Goal: Find specific page/section

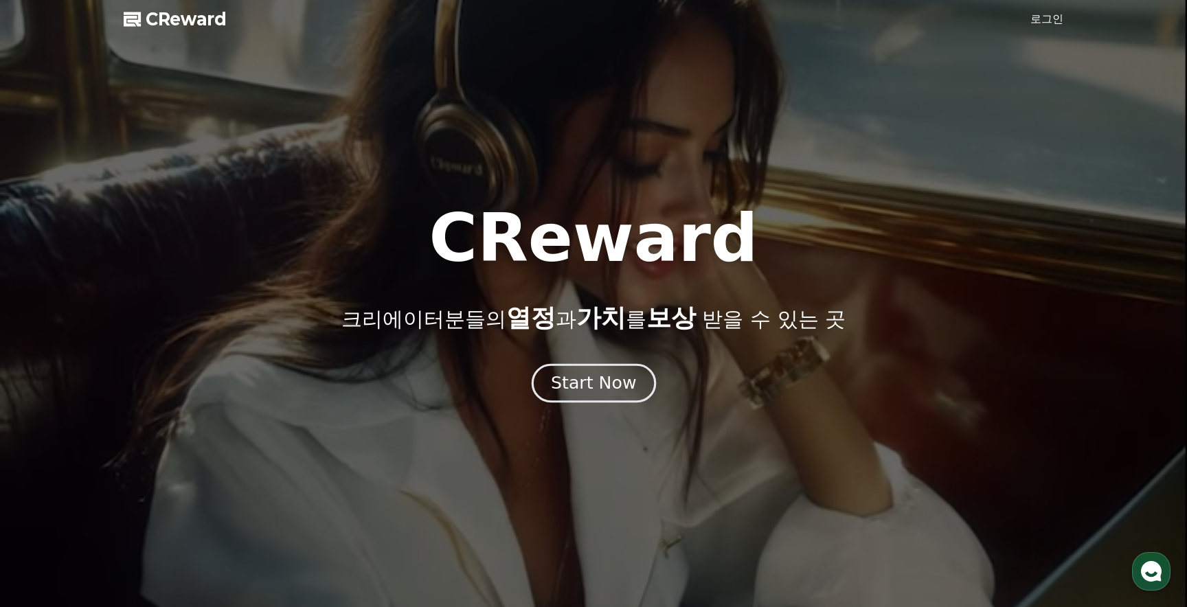
click at [563, 368] on button "Start Now" at bounding box center [593, 383] width 124 height 39
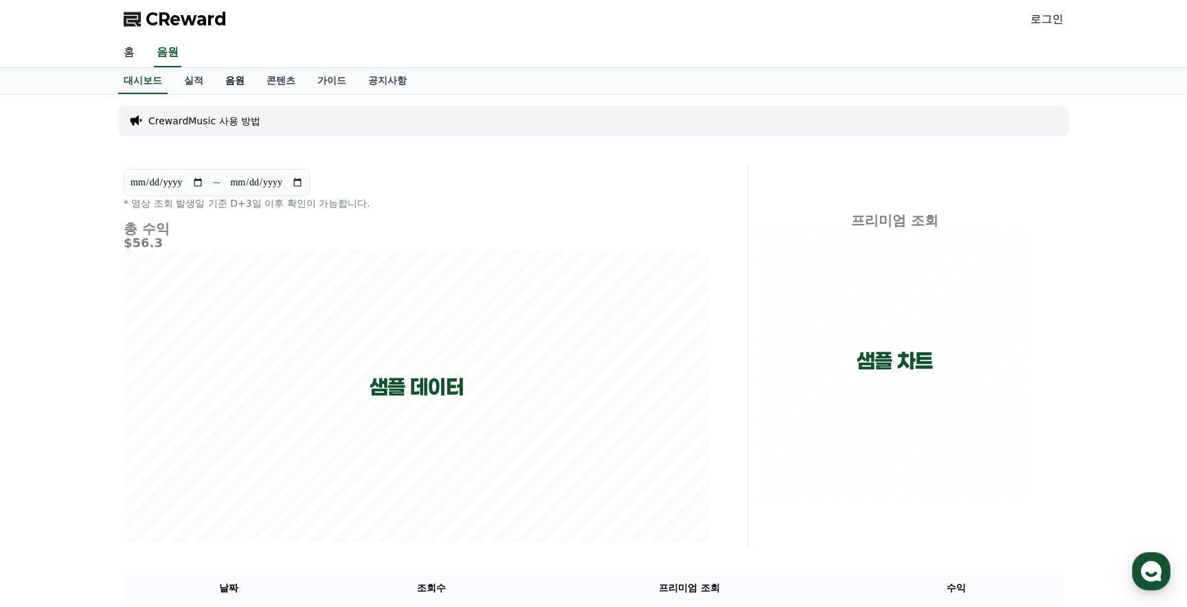
click at [218, 84] on link "음원" at bounding box center [234, 81] width 41 height 26
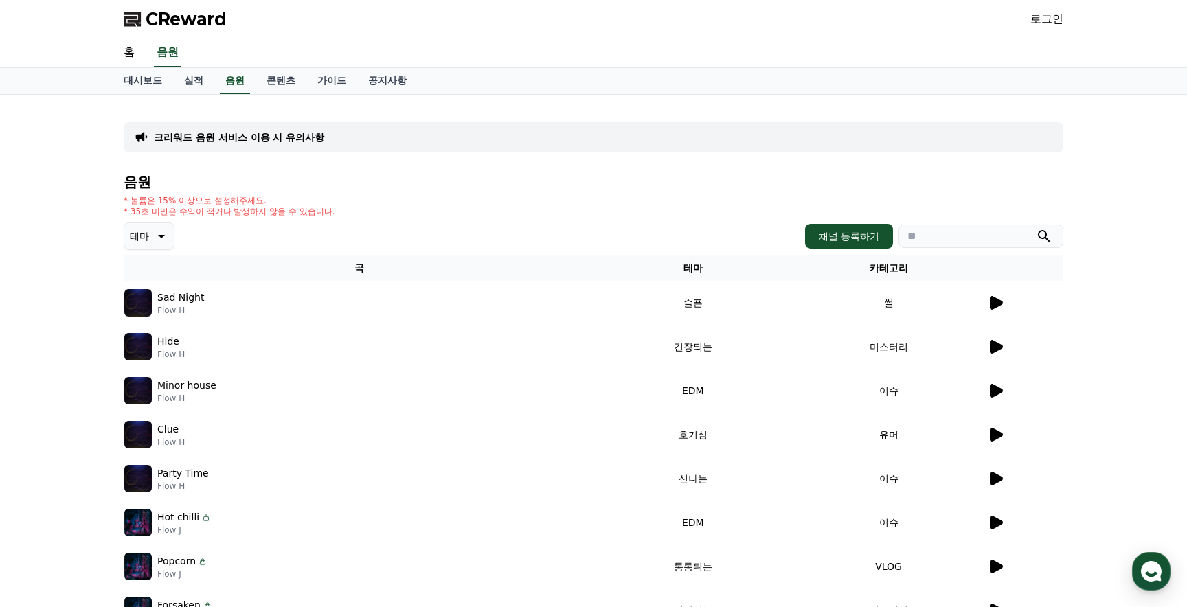
click at [331, 132] on div "크리워드 음원 서비스 이용 시 유의사항" at bounding box center [594, 137] width 940 height 30
click at [963, 248] on div "채널 등록하기" at bounding box center [934, 236] width 258 height 25
click at [967, 242] on input "search" at bounding box center [981, 236] width 165 height 23
type input "*"
type input "*******"
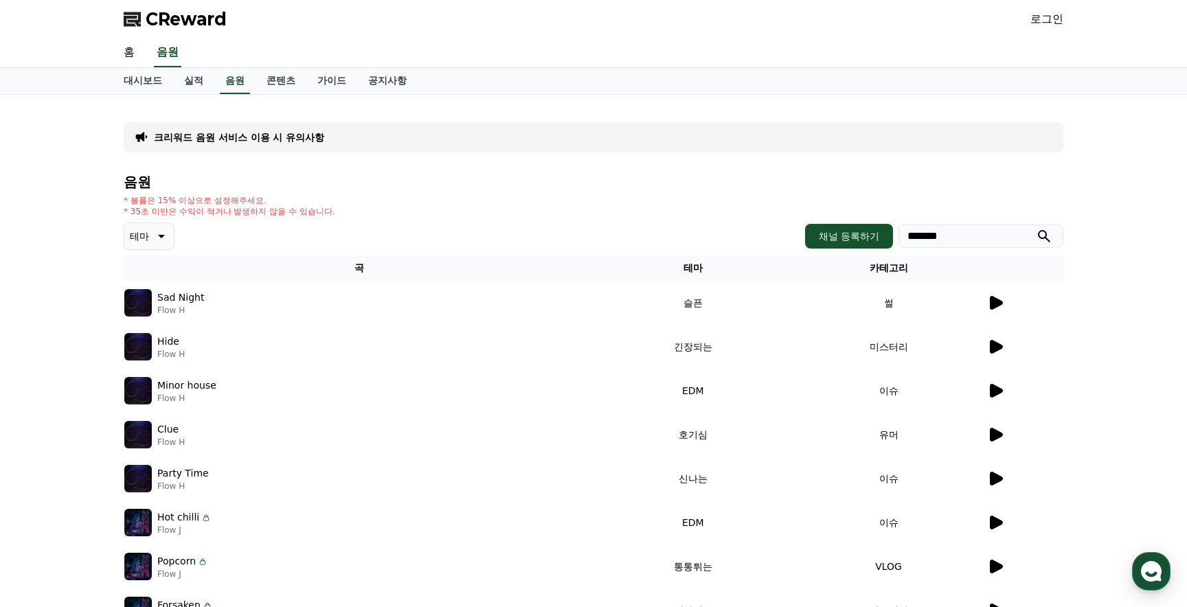
click at [1036, 228] on button "submit" at bounding box center [1044, 236] width 16 height 16
